Goal: Information Seeking & Learning: Learn about a topic

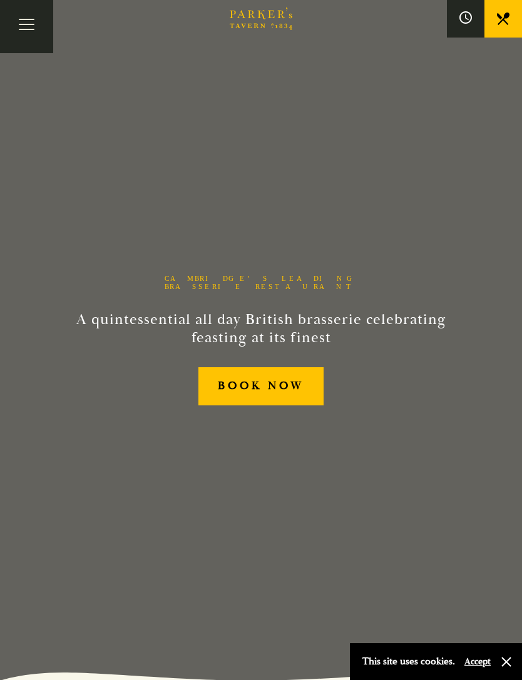
click at [29, 26] on button "Toggle navigation" at bounding box center [26, 26] width 53 height 53
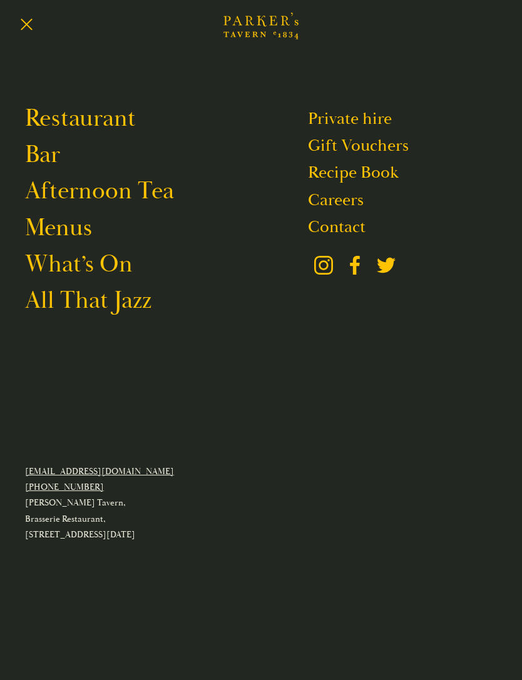
click at [46, 114] on link "Restaurant" at bounding box center [80, 118] width 111 height 29
click at [58, 232] on link "Menus" at bounding box center [58, 227] width 67 height 29
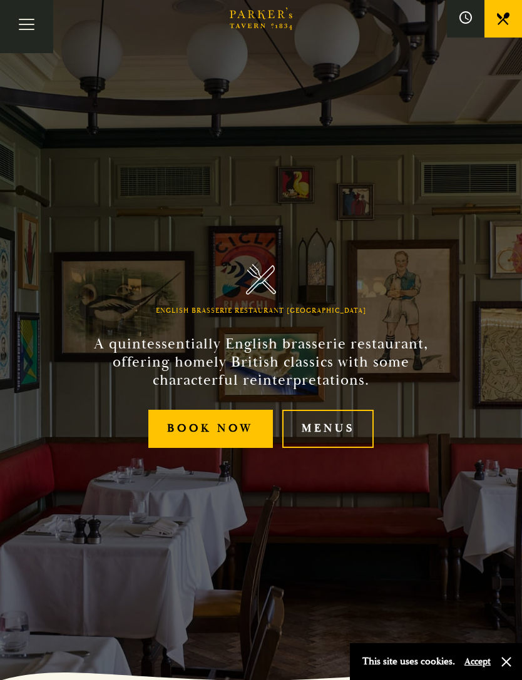
click at [319, 448] on link "Menus" at bounding box center [327, 429] width 91 height 38
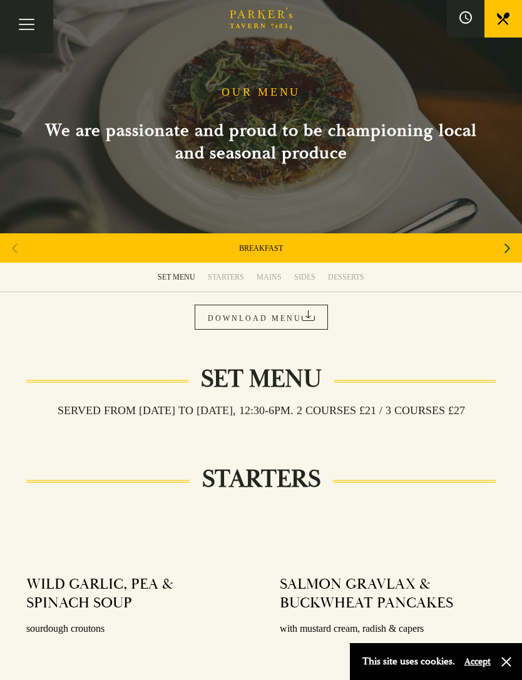
scroll to position [2, 0]
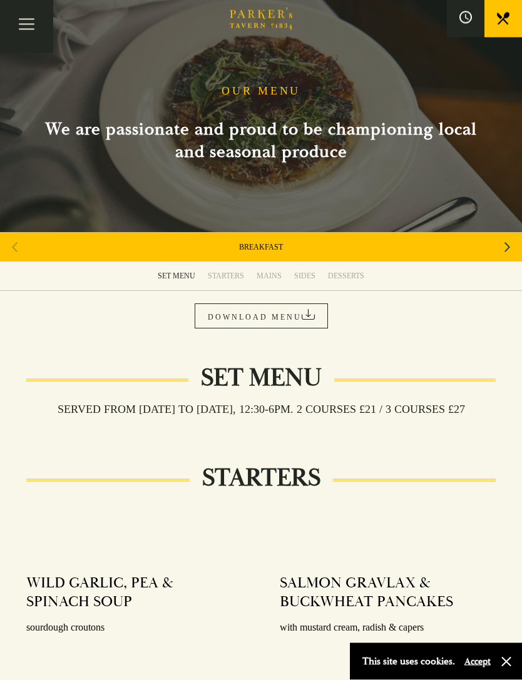
click at [493, 247] on div "BREAKFAST" at bounding box center [261, 247] width 522 height 29
click at [495, 244] on div "BREAKFAST" at bounding box center [261, 247] width 522 height 29
click at [501, 250] on div "Next slide" at bounding box center [507, 248] width 17 height 28
click at [500, 257] on div "Next slide" at bounding box center [507, 247] width 17 height 28
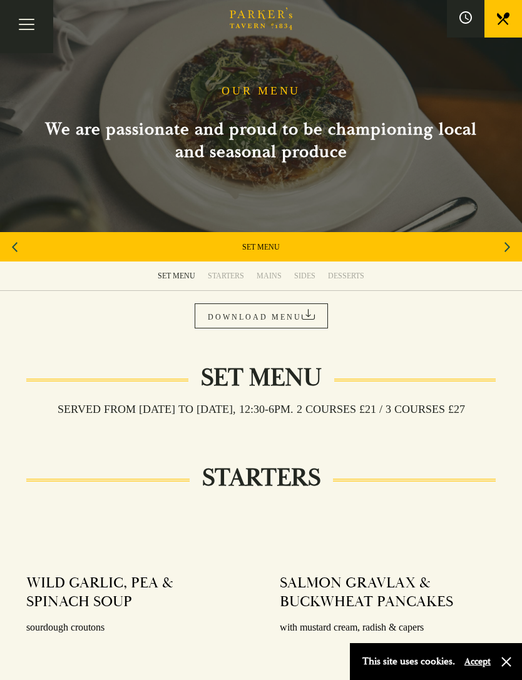
click at [507, 244] on icon "Next slide" at bounding box center [507, 247] width 6 height 10
click at [504, 249] on icon "Next slide" at bounding box center [507, 247] width 6 height 28
click at [504, 250] on icon "Next slide" at bounding box center [507, 247] width 6 height 28
click at [504, 247] on icon "Next slide" at bounding box center [507, 247] width 6 height 28
click at [514, 243] on div "Next slide" at bounding box center [507, 247] width 17 height 28
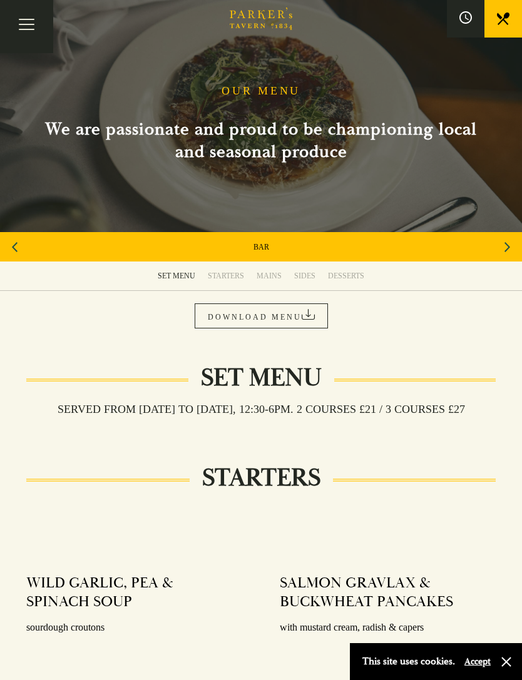
click at [514, 243] on div "Next slide" at bounding box center [507, 247] width 17 height 28
click at [506, 250] on div "CHILDREN'S" at bounding box center [261, 246] width 522 height 29
click at [506, 247] on div "CHILDREN'S" at bounding box center [261, 246] width 522 height 29
click at [507, 243] on div "CHILDREN'S" at bounding box center [261, 246] width 522 height 29
click at [21, 251] on div "Previous slide" at bounding box center [14, 247] width 17 height 28
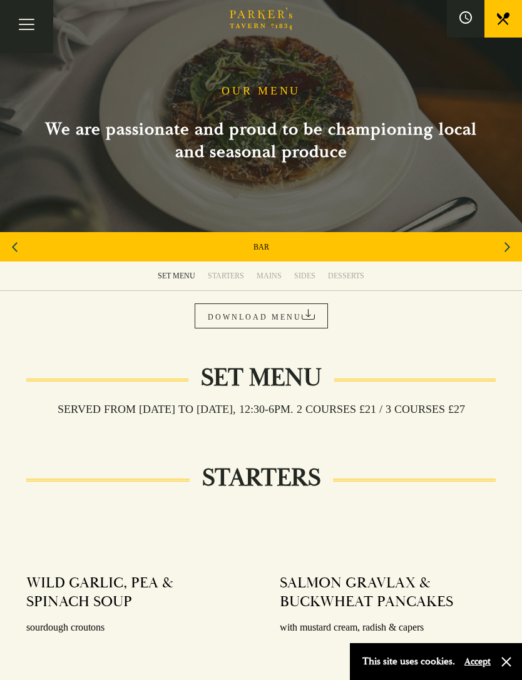
click at [21, 245] on div "Previous slide" at bounding box center [14, 247] width 17 height 28
click at [18, 245] on div "Previous slide" at bounding box center [14, 247] width 17 height 28
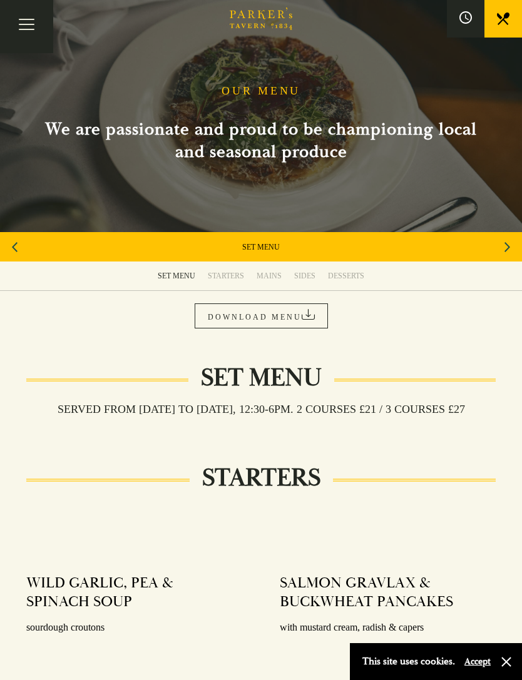
click at [18, 245] on div "Previous slide" at bounding box center [14, 247] width 17 height 28
click at [18, 244] on div "Previous slide" at bounding box center [14, 247] width 17 height 28
click at [18, 245] on div "BREAKFAST" at bounding box center [261, 246] width 522 height 29
click at [282, 246] on link "BREAKFAST" at bounding box center [261, 247] width 44 height 10
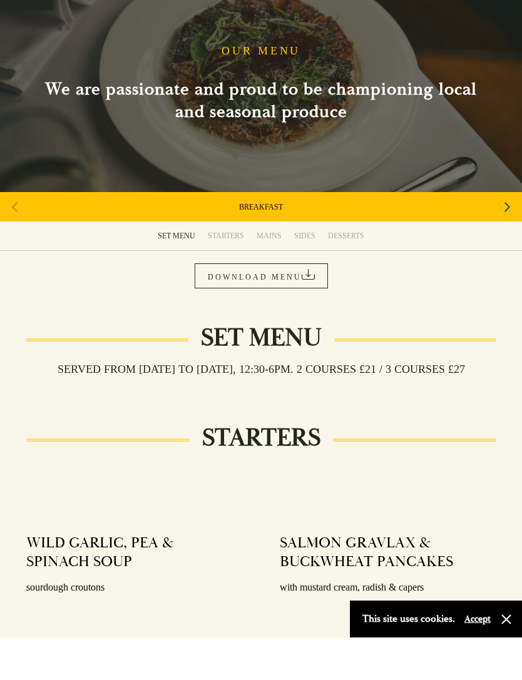
scroll to position [43, 0]
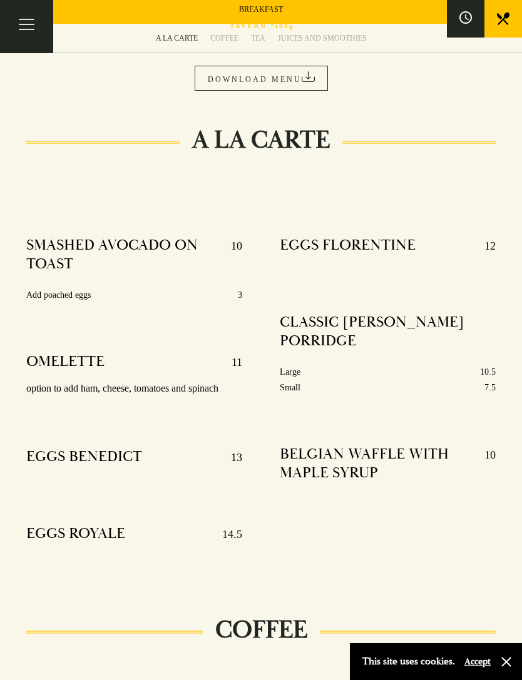
scroll to position [165, 0]
